Goal: Obtain resource: Download file/media

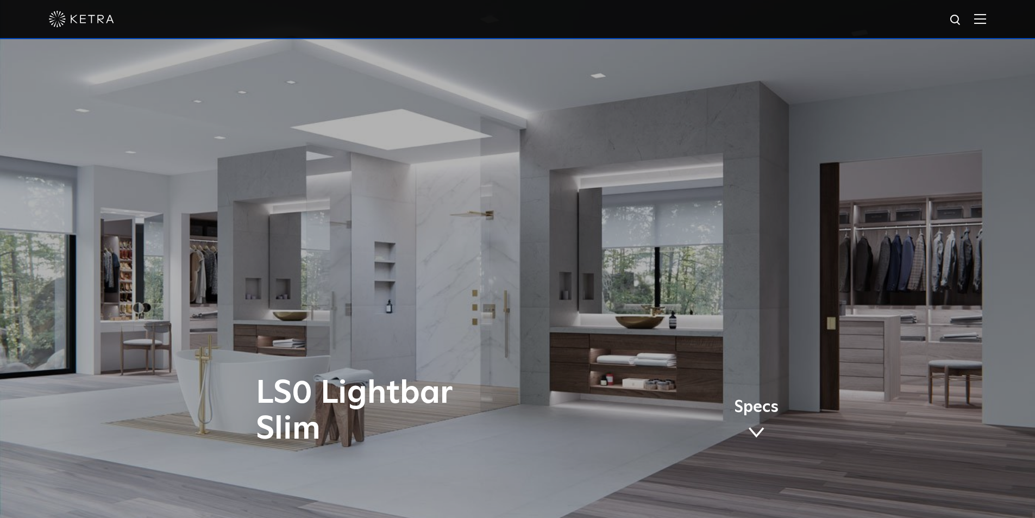
click at [956, 23] on div at bounding box center [517, 19] width 937 height 38
click at [963, 22] on img at bounding box center [956, 21] width 14 height 14
paste input "Ketra LS0 Lightbar Slim"
type input "Ketra LS0 Lightbar Slim"
click at [921, 12] on button "Search" at bounding box center [929, 20] width 16 height 16
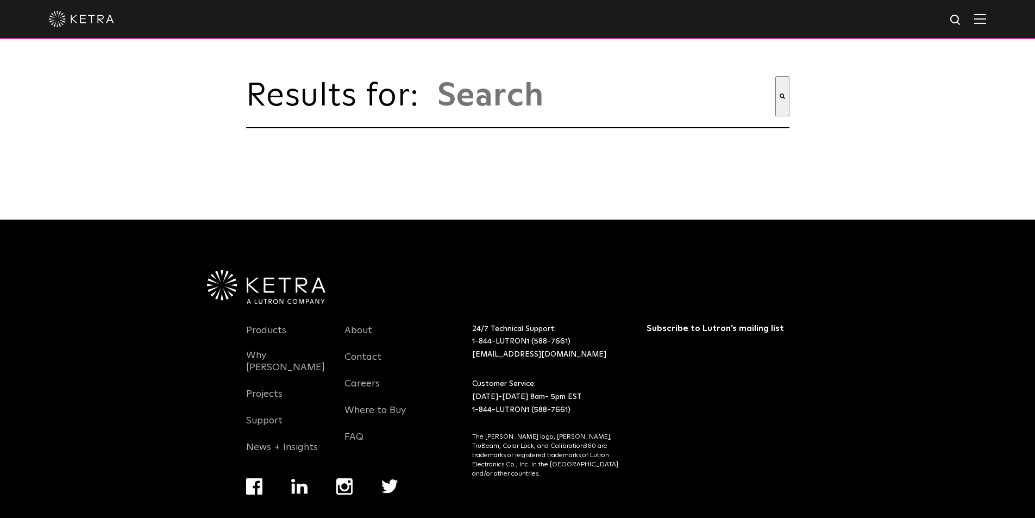
type input "[PERSON_NAME] ls0 lightbar slim"
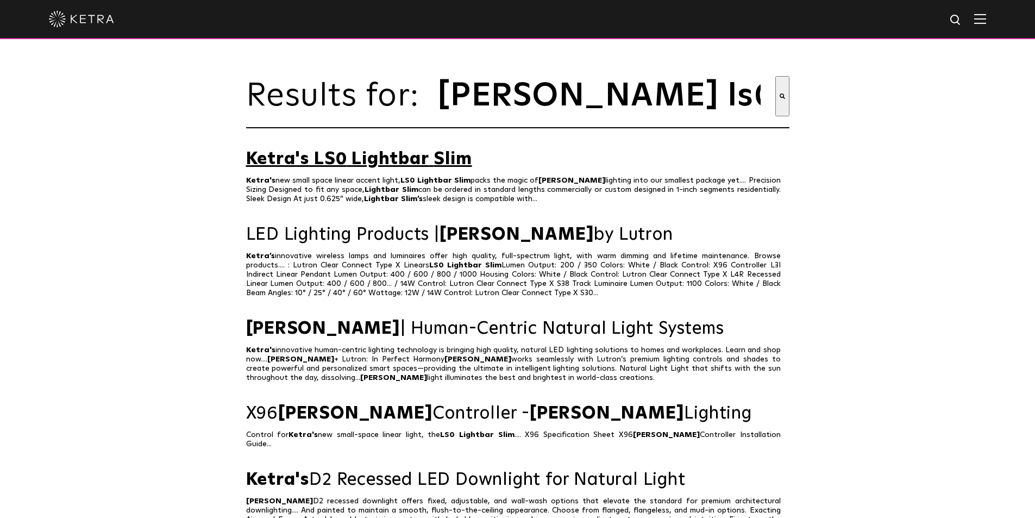
click at [408, 168] on span "Lightbar" at bounding box center [390, 158] width 77 height 17
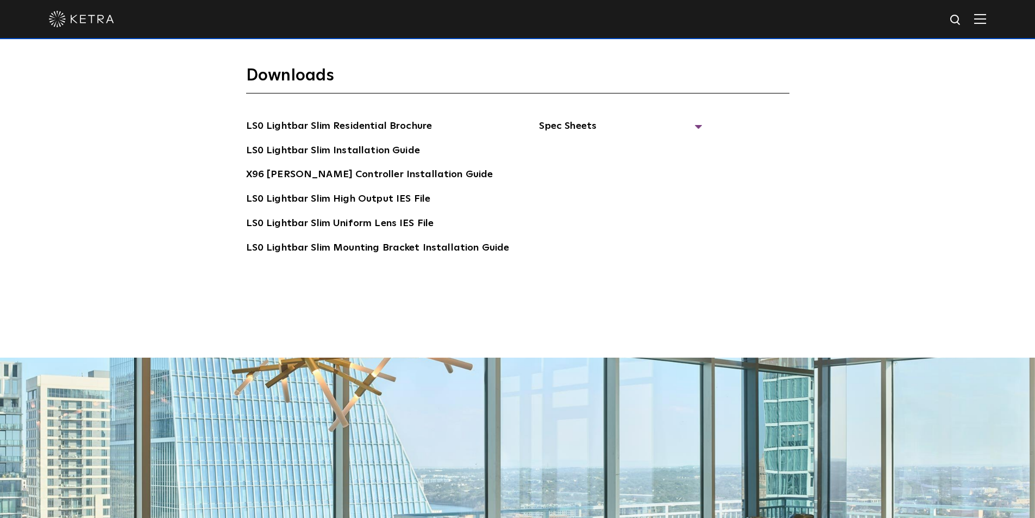
scroll to position [2277, 0]
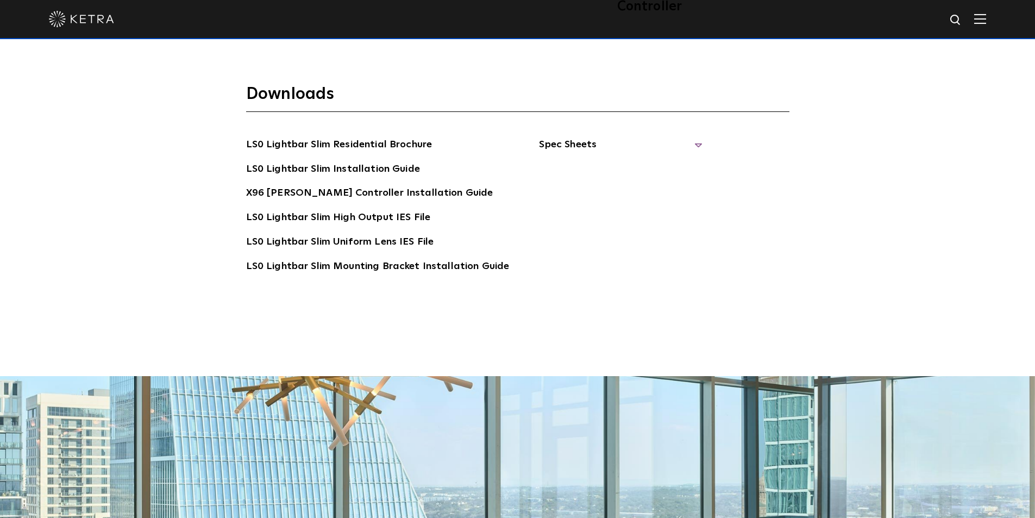
click at [693, 137] on span "Spec Sheets" at bounding box center [620, 149] width 163 height 24
click at [385, 137] on link "LS0 Lightbar Slim Residential Brochure" at bounding box center [339, 145] width 186 height 17
click at [337, 161] on link "LS0 Lightbar Slim Installation Guide" at bounding box center [333, 169] width 174 height 17
